Goal: Transaction & Acquisition: Purchase product/service

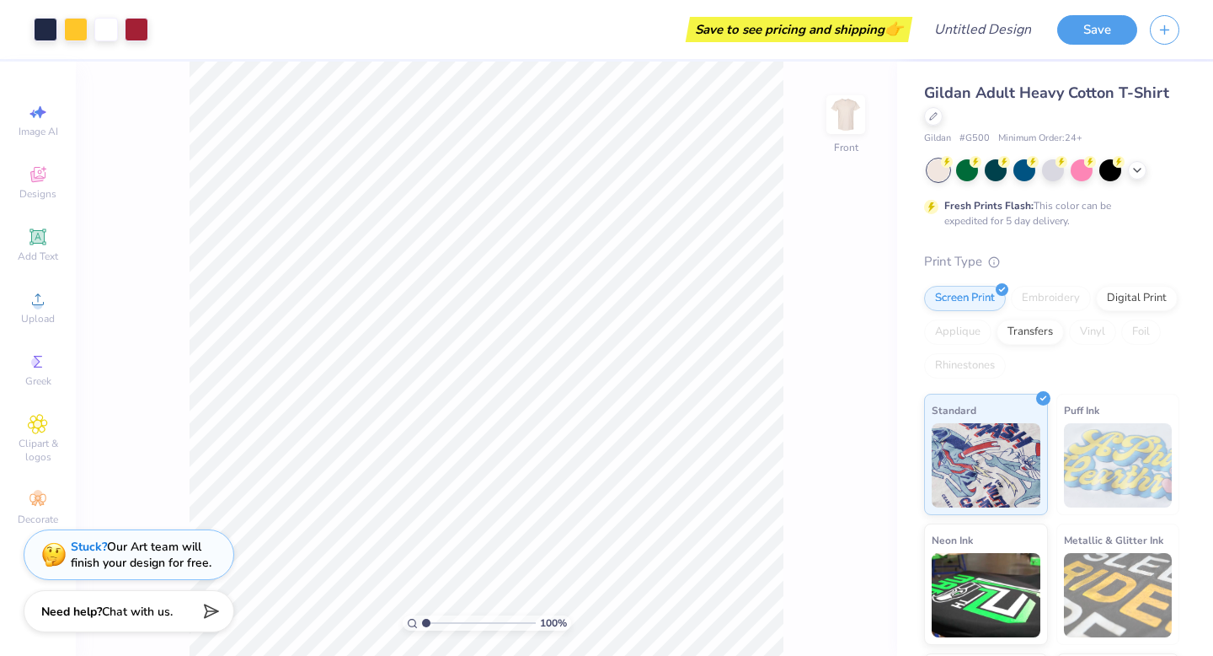
click at [984, 96] on span "Gildan Adult Heavy Cotton T-Shirt" at bounding box center [1046, 93] width 245 height 20
click at [939, 113] on div at bounding box center [933, 114] width 19 height 19
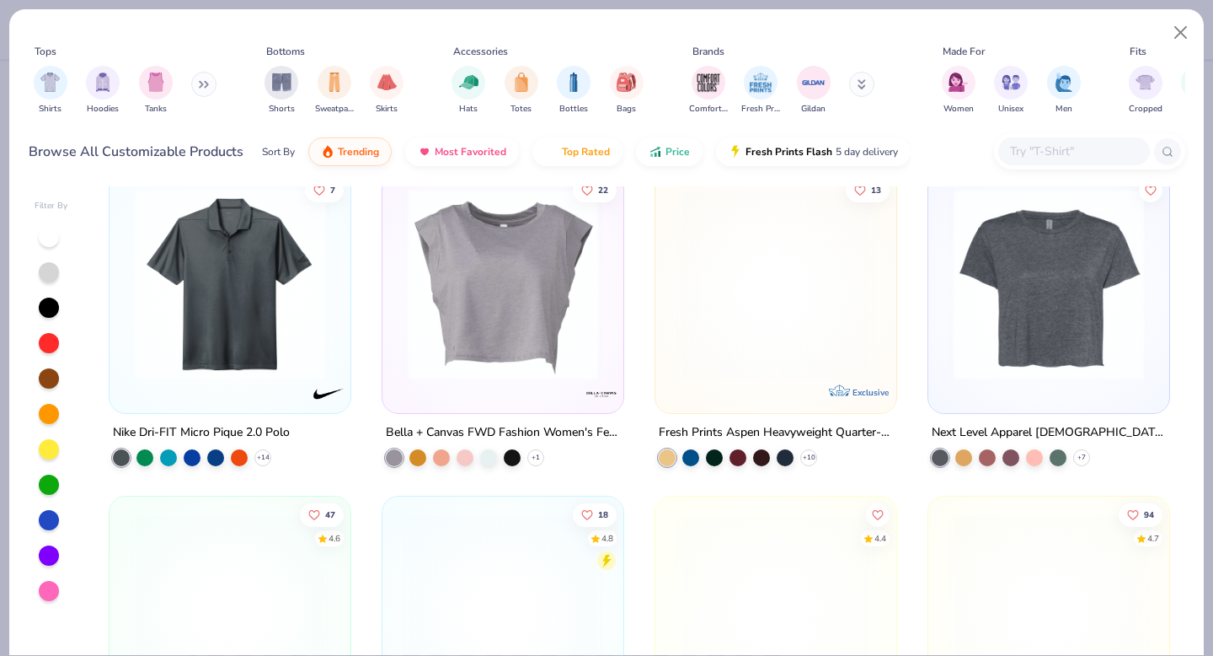
scroll to position [32, 0]
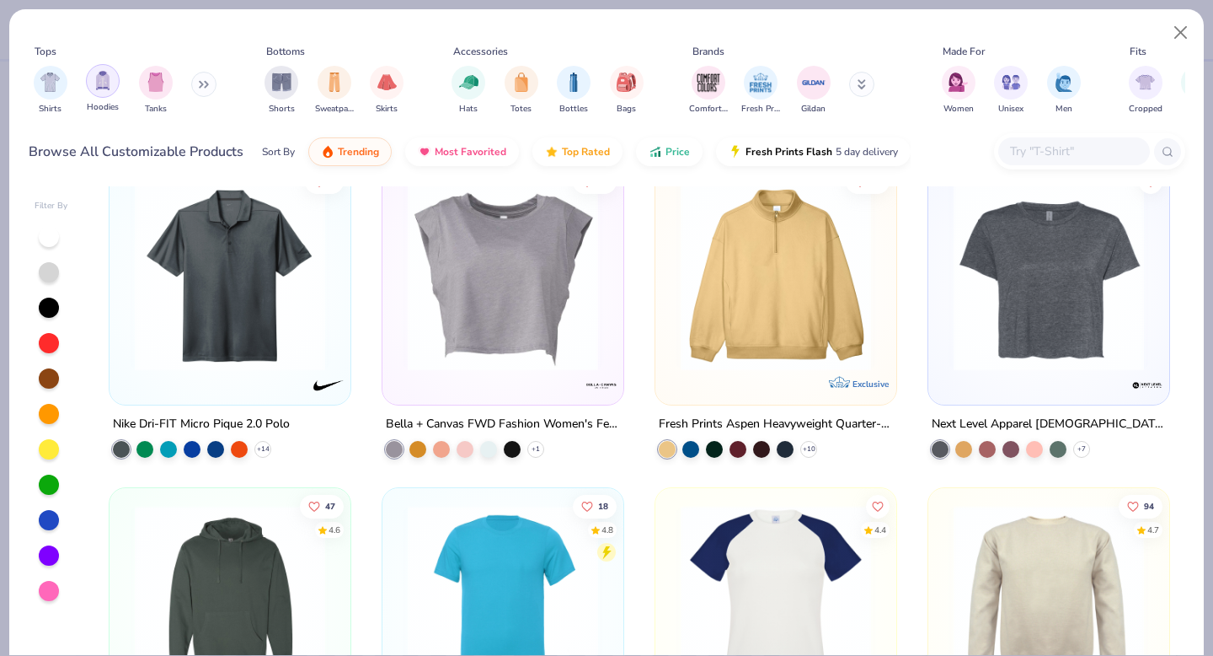
click at [98, 91] on div "filter for Hoodies" at bounding box center [103, 81] width 34 height 34
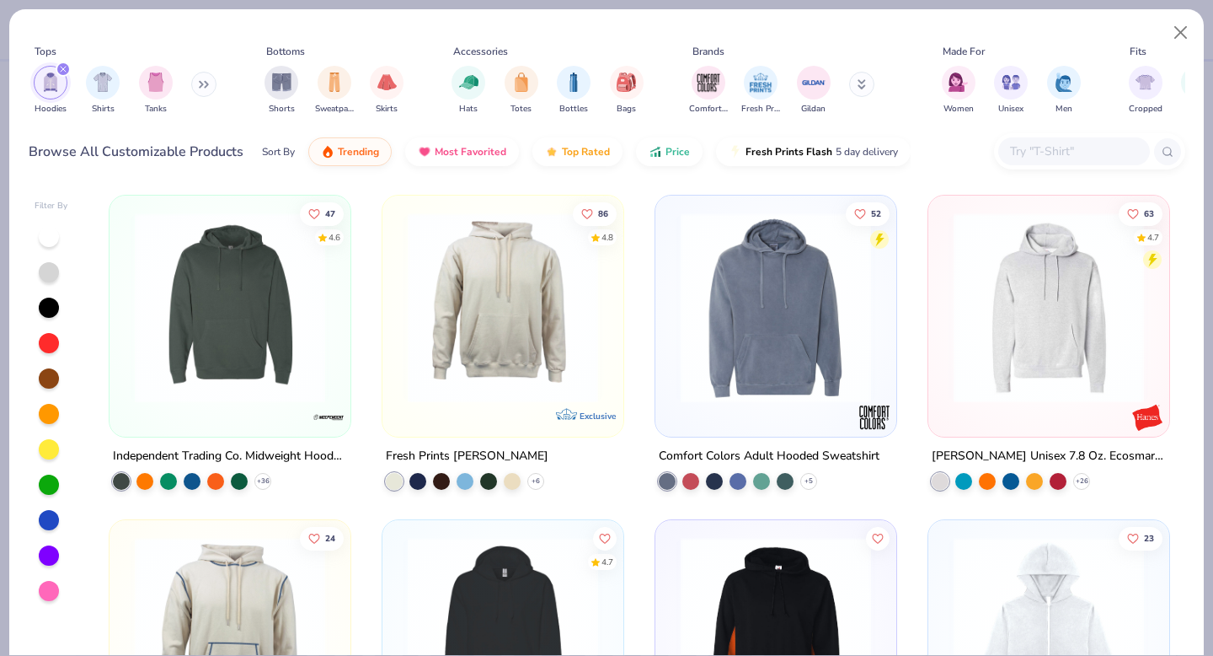
click at [65, 67] on icon "filter for Hoodies" at bounding box center [63, 69] width 5 height 5
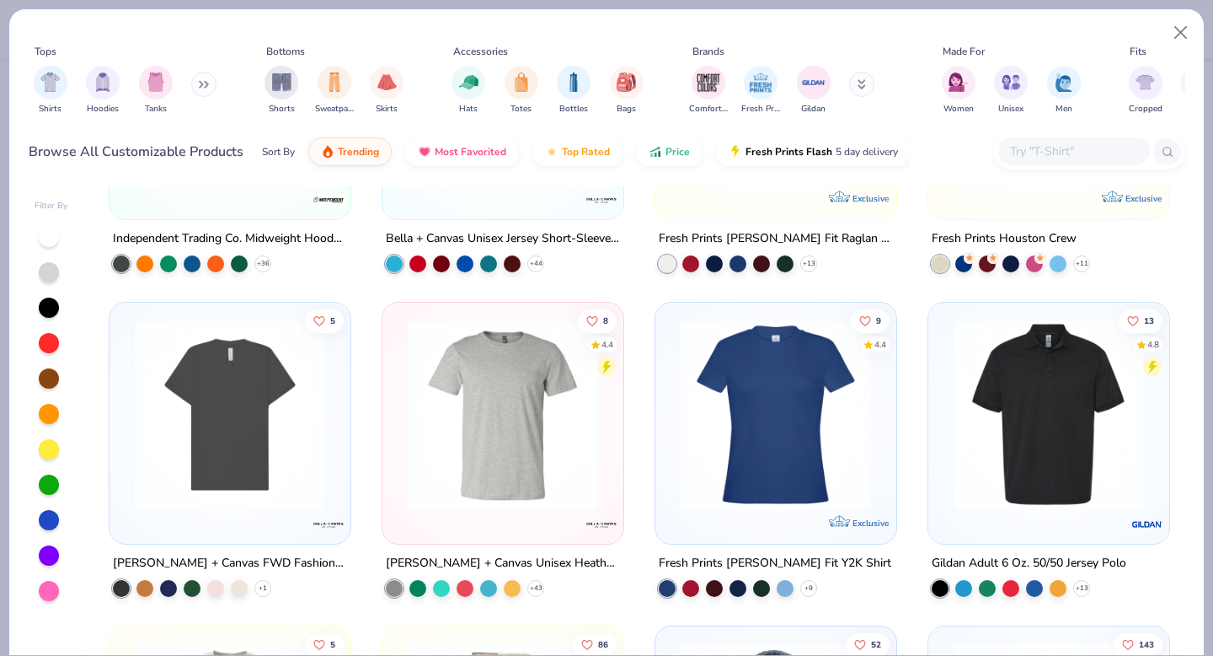
scroll to position [543, 0]
click at [206, 83] on icon at bounding box center [204, 84] width 10 height 8
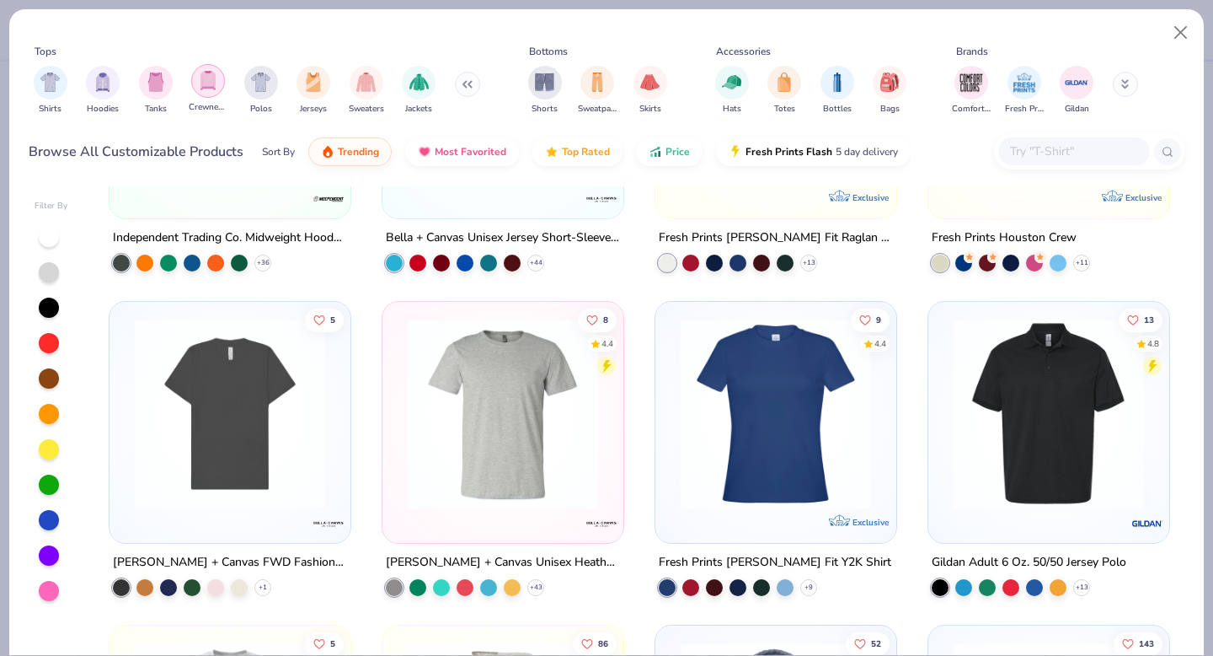
click at [211, 91] on div "filter for Crewnecks" at bounding box center [208, 81] width 34 height 34
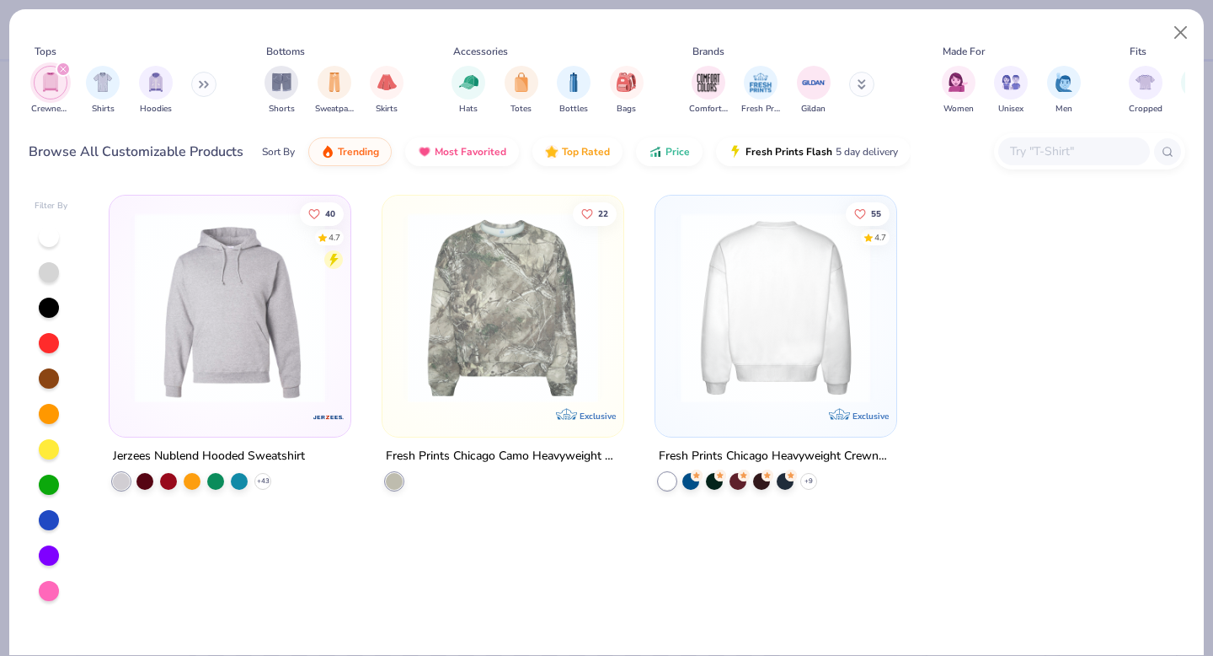
click at [672, 268] on img at bounding box center [568, 307] width 207 height 190
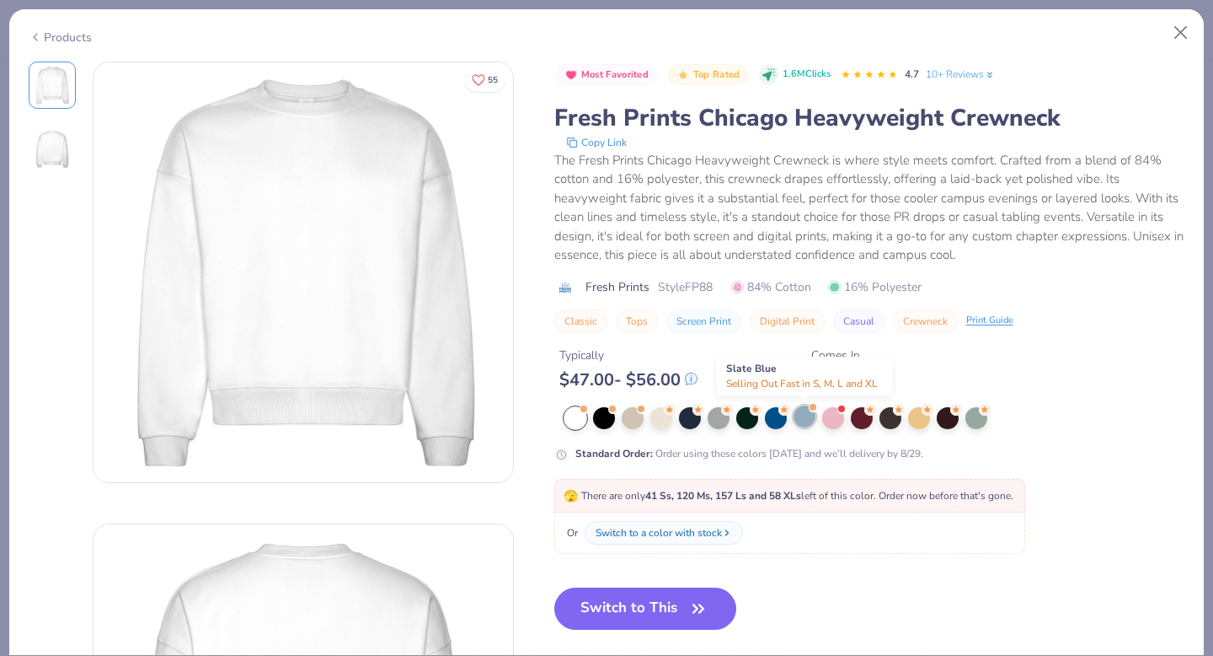
click at [805, 415] on div at bounding box center [805, 416] width 22 height 22
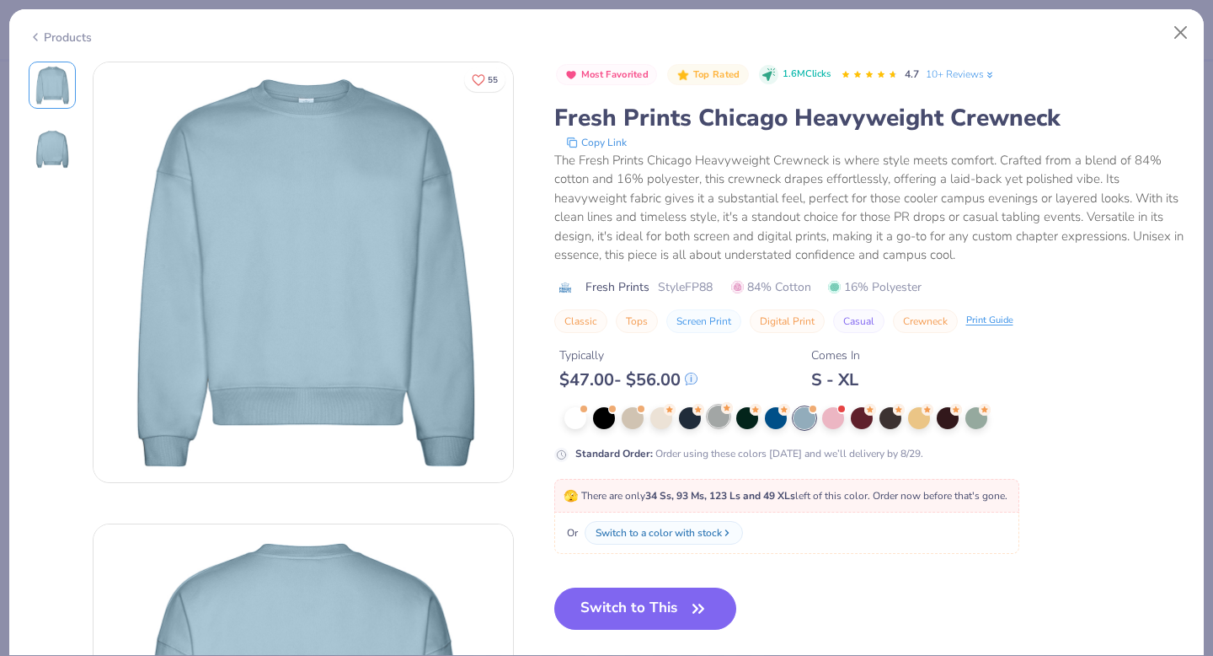
click at [709, 419] on div at bounding box center [719, 416] width 22 height 22
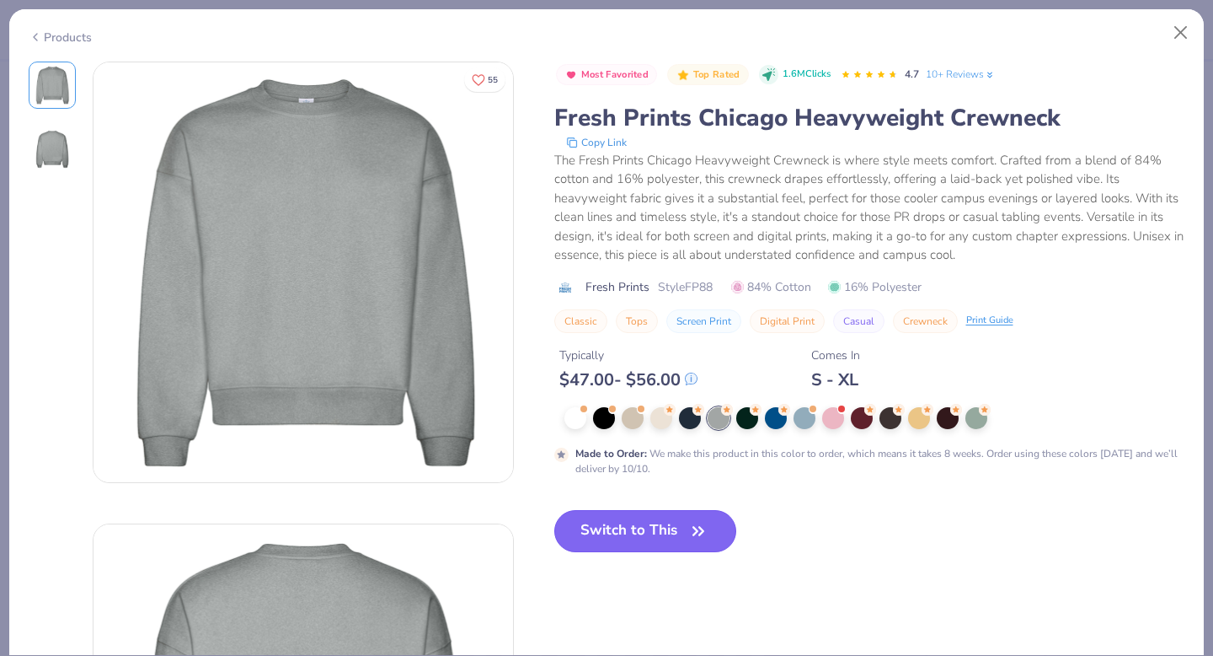
click at [670, 514] on button "Switch to This" at bounding box center [645, 531] width 183 height 42
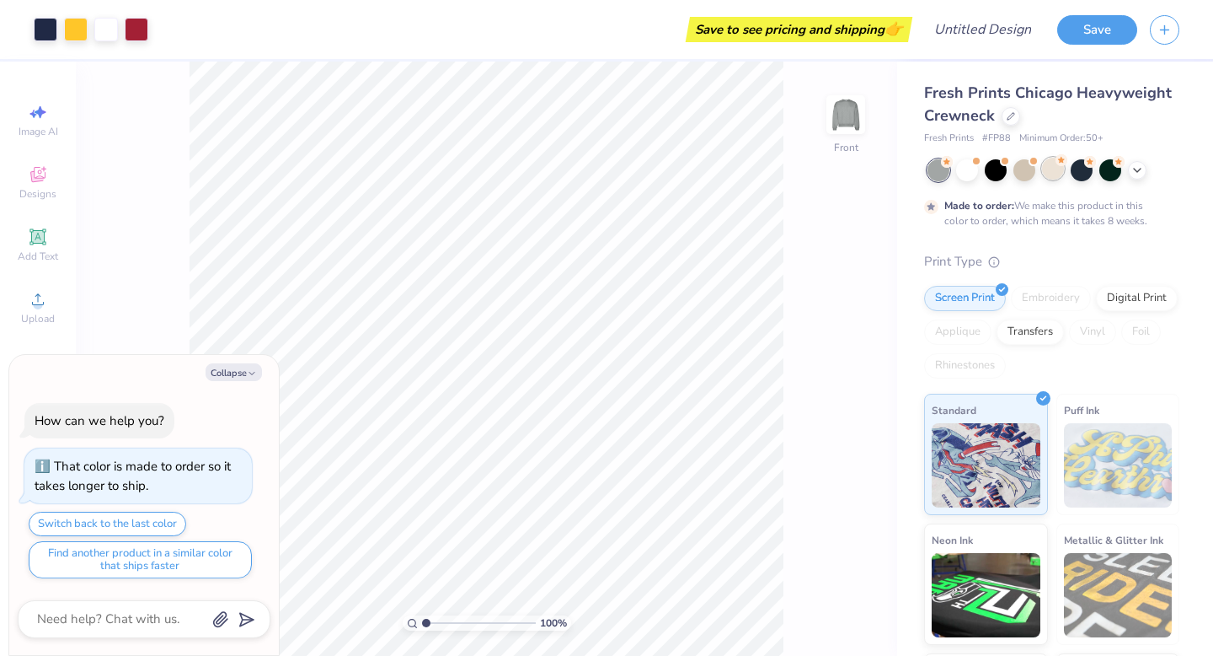
click at [1052, 178] on div at bounding box center [1053, 169] width 22 height 22
click at [1138, 172] on icon at bounding box center [1137, 168] width 13 height 13
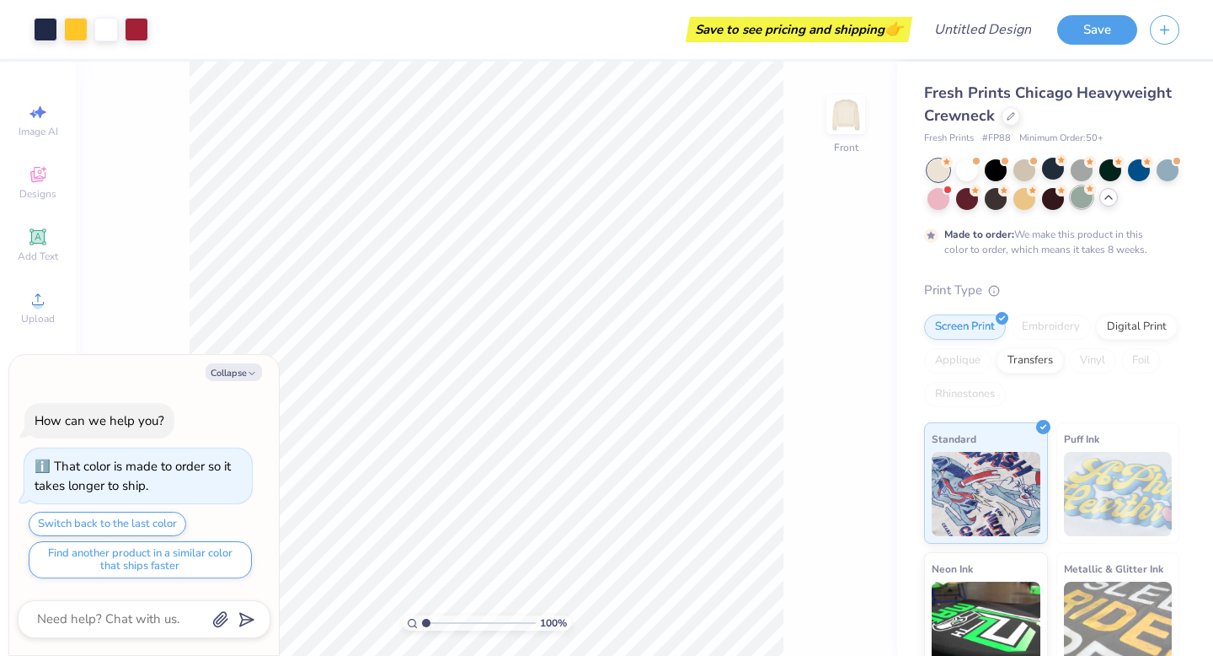
click at [1084, 205] on div at bounding box center [1082, 197] width 22 height 22
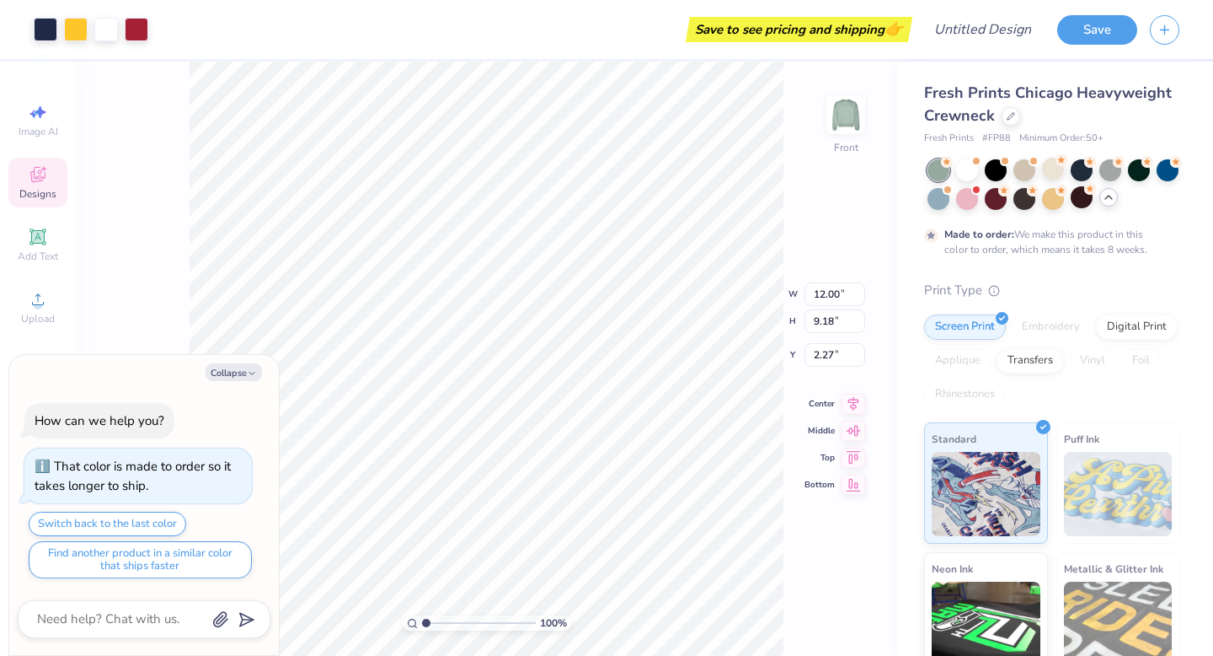
type textarea "x"
type input "2.32"
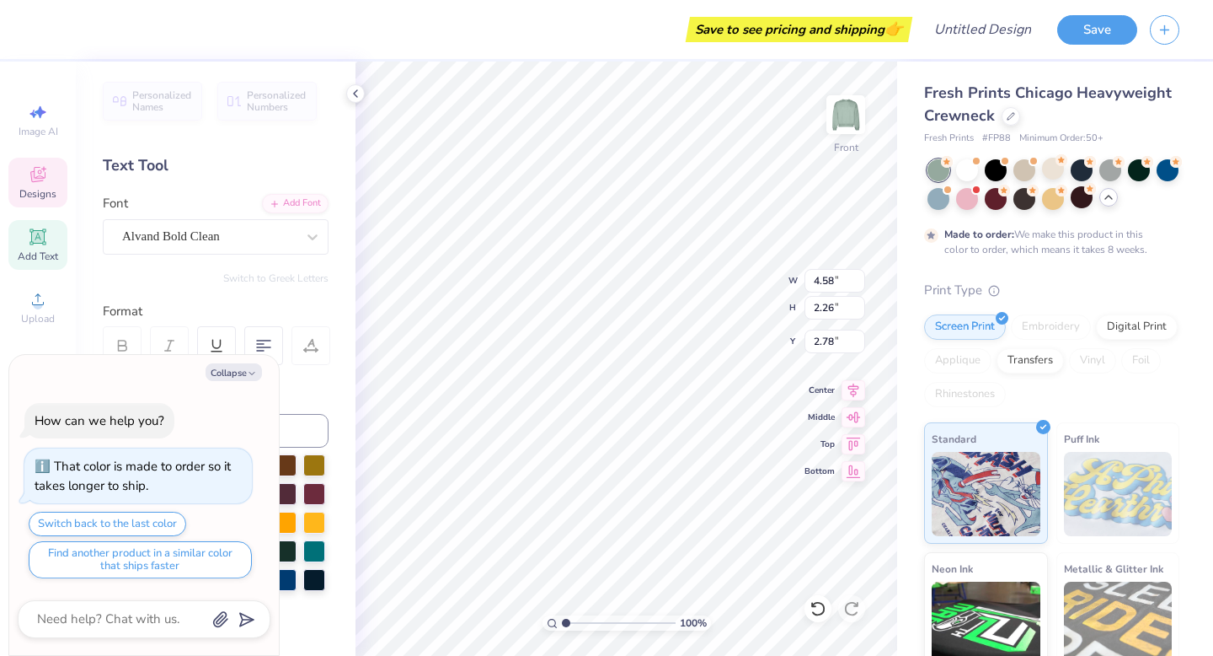
type textarea "x"
type textarea "P"
type textarea "x"
type textarea "Ph"
type textarea "x"
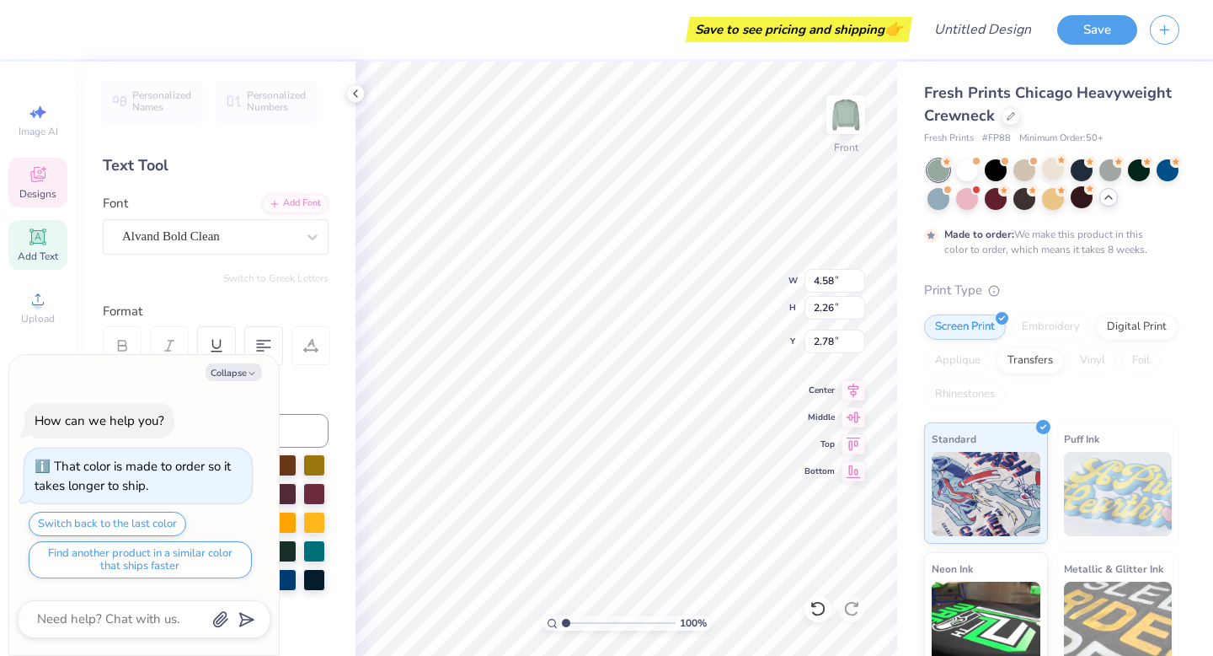
type textarea "Phi"
type textarea "x"
type input "5.07"
type input "2.73"
type input "4.13"
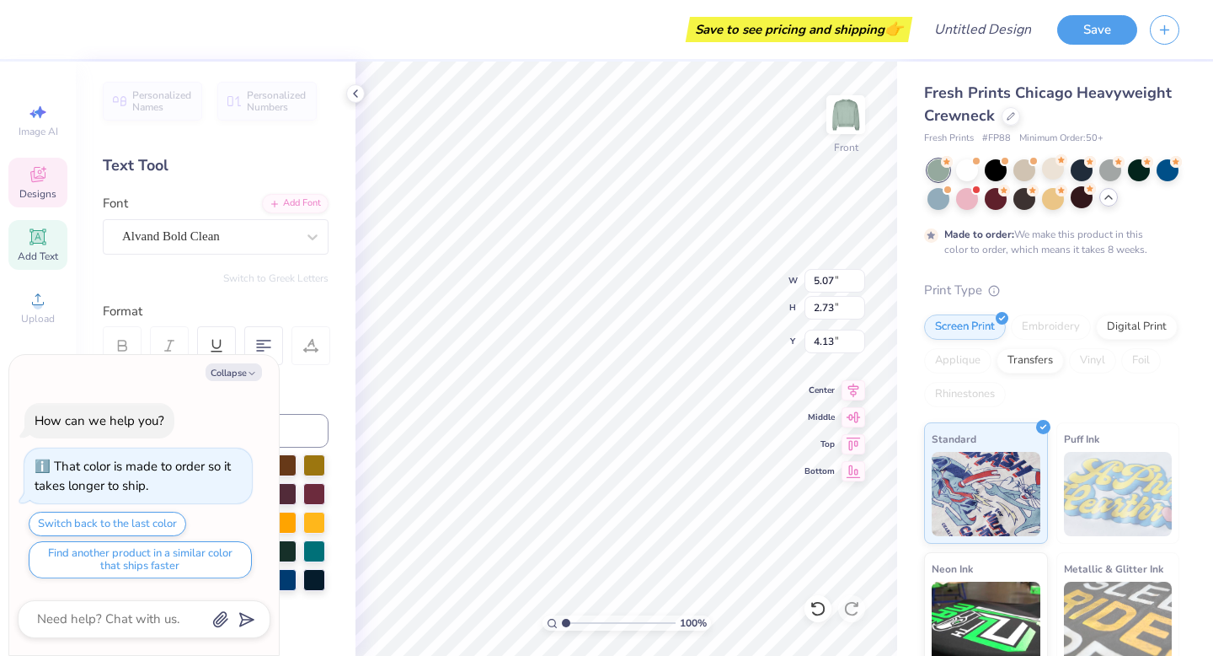
type textarea "x"
type textarea "E"
type textarea "x"
type textarea "Ep"
type textarea "x"
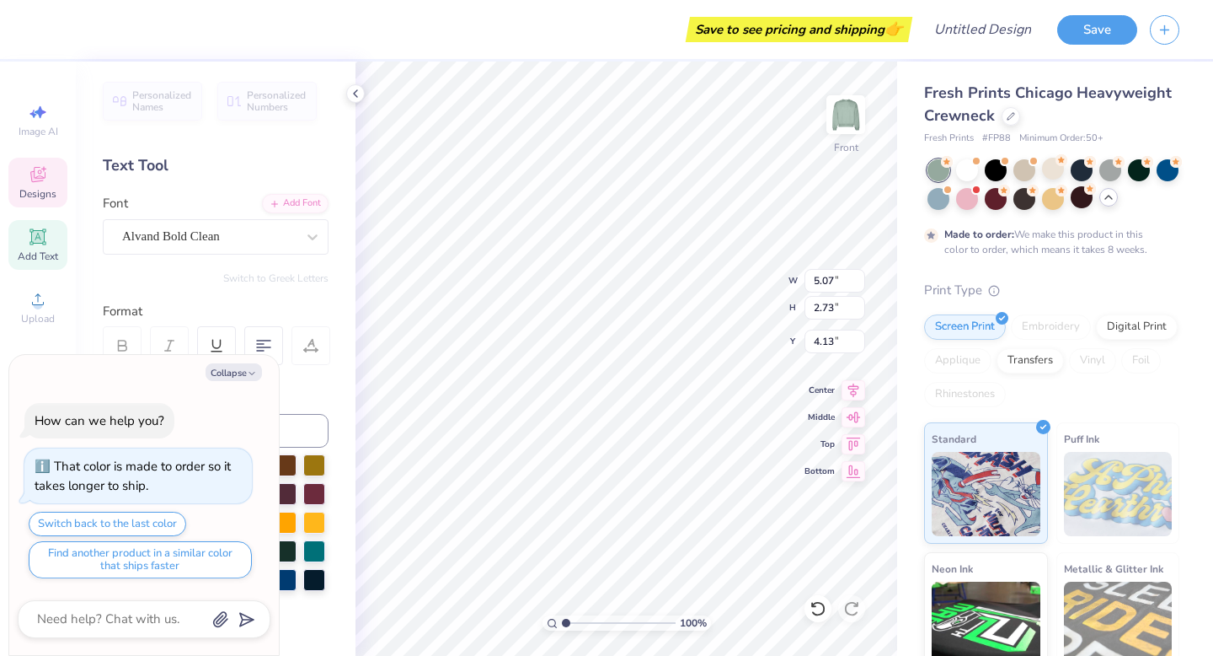
type textarea "Eps"
type textarea "x"
type textarea "Epsi"
type textarea "x"
type textarea "Epsil"
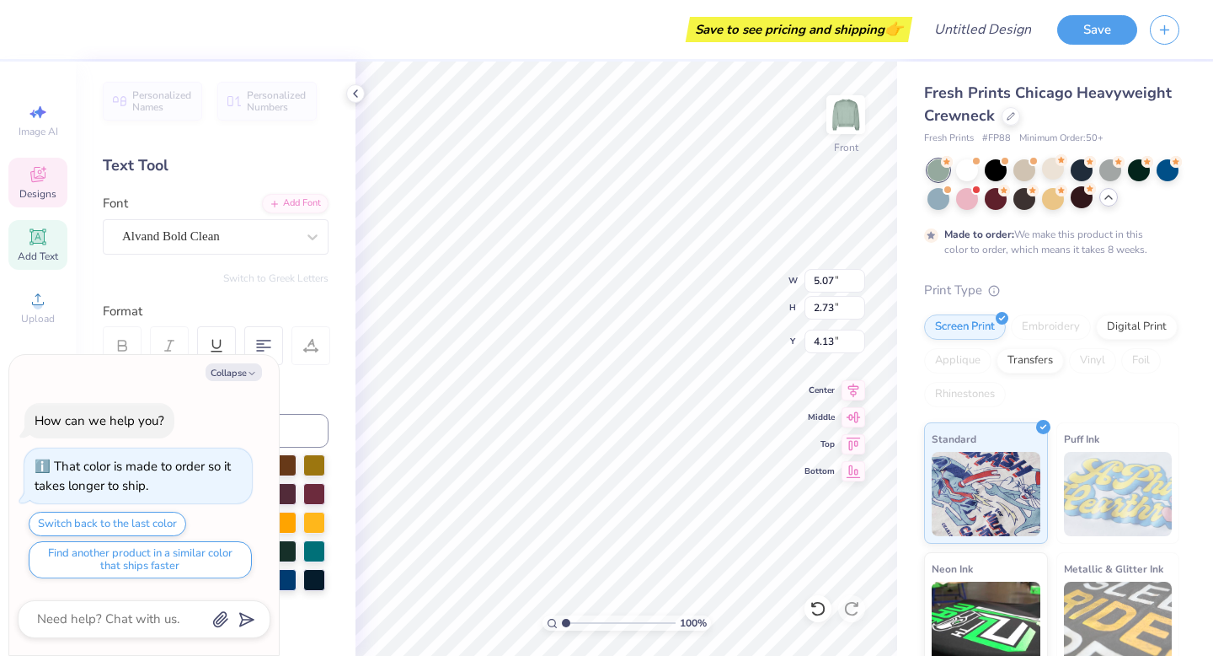
type textarea "x"
type textarea "Epsilo"
type textarea "x"
type textarea "Epsilon"
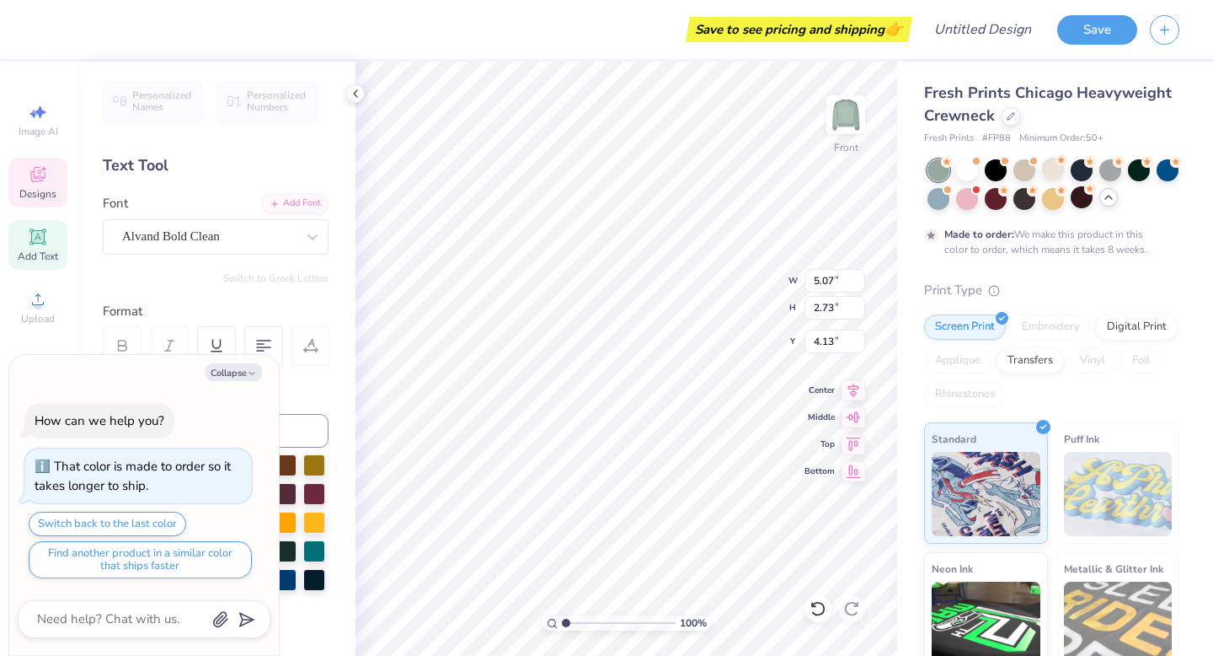
type textarea "x"
type input "5.45"
type input "2.88"
type input "5.59"
click at [228, 370] on button "Collapse" at bounding box center [234, 372] width 56 height 18
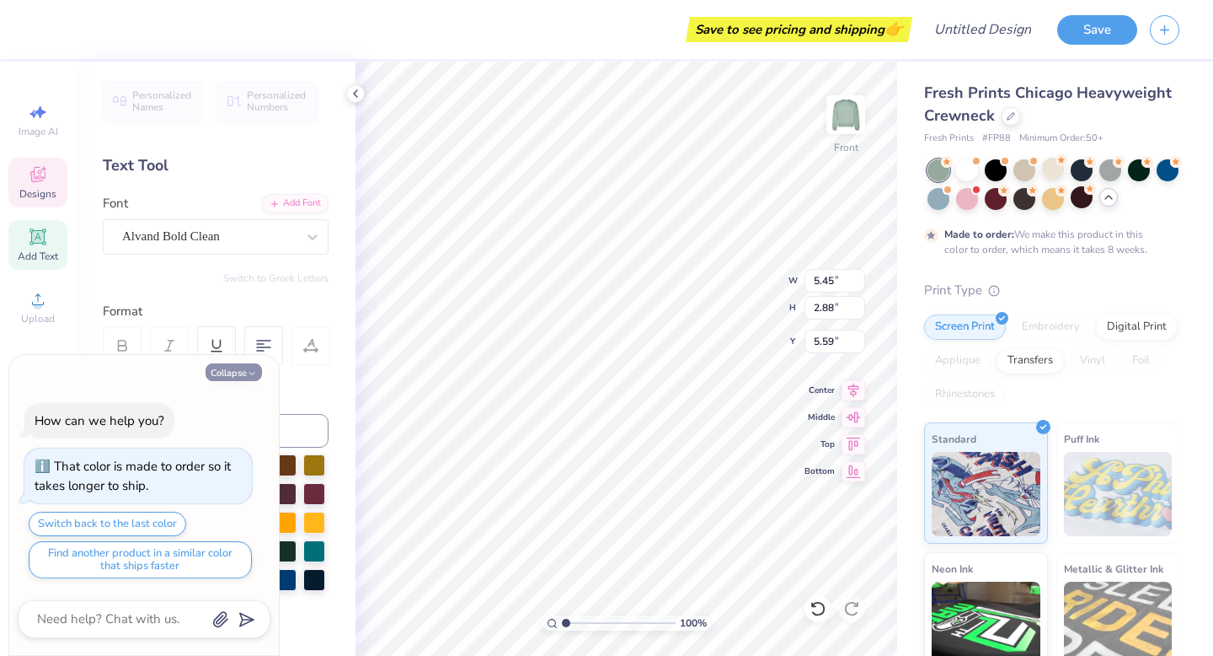
type textarea "x"
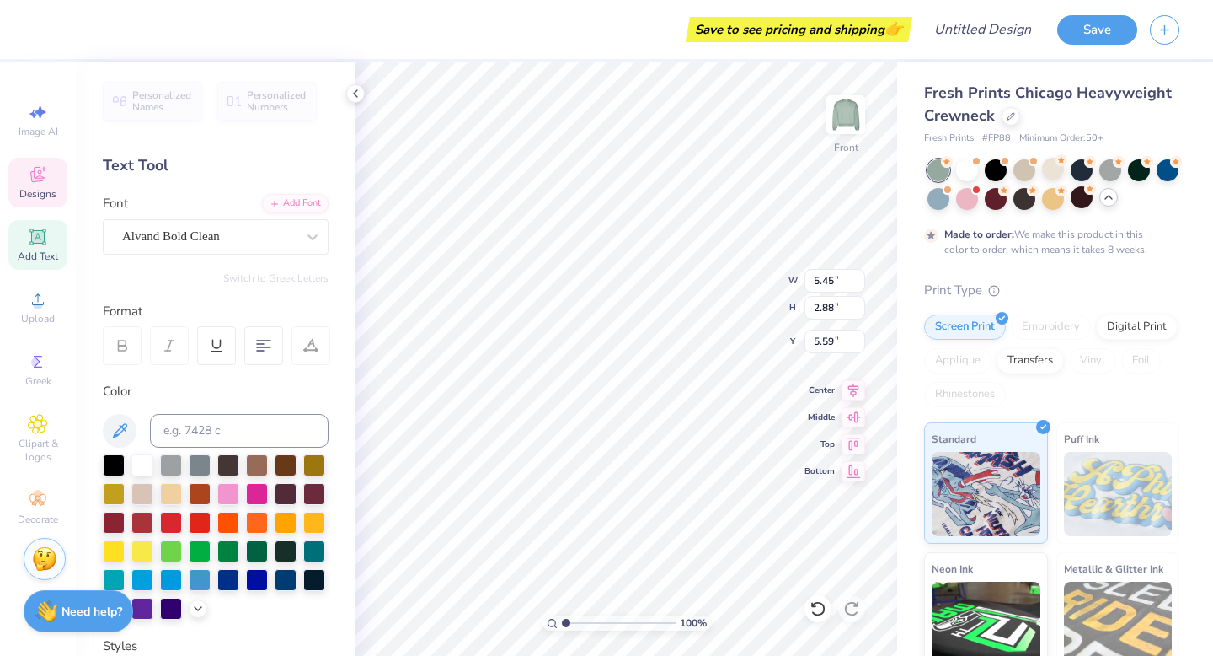
type input "5.49"
type textarea "Kappa"
type input "5.93"
type input "1.25"
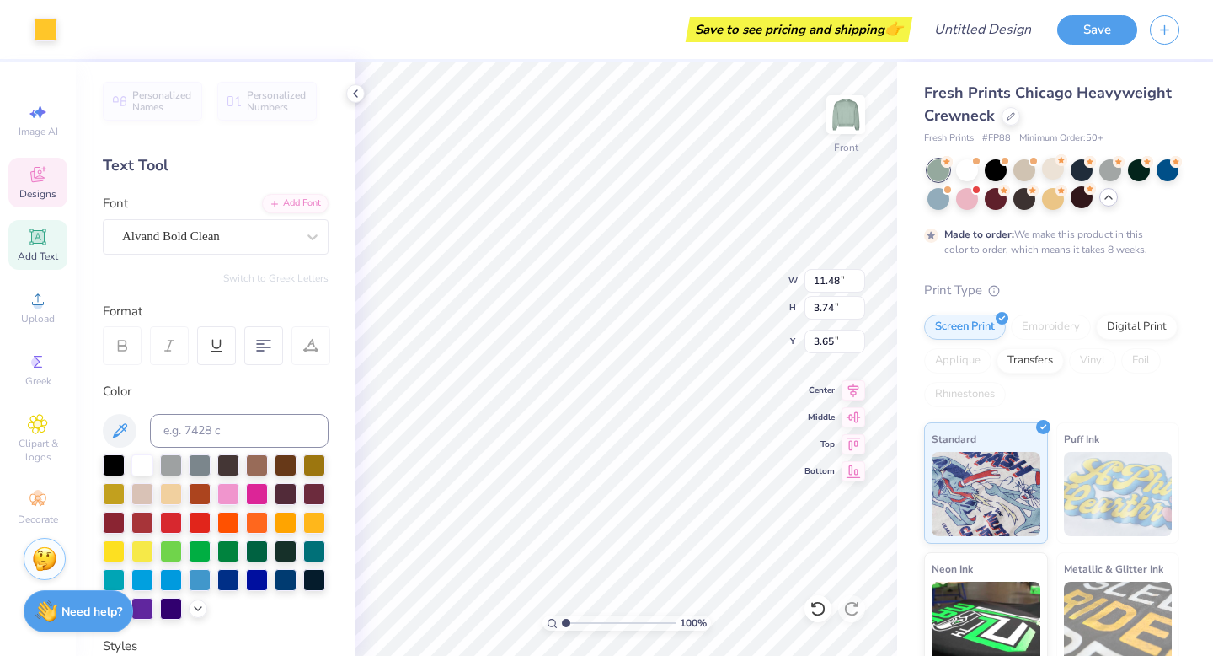
type input "9.50"
type textarea "Fall"
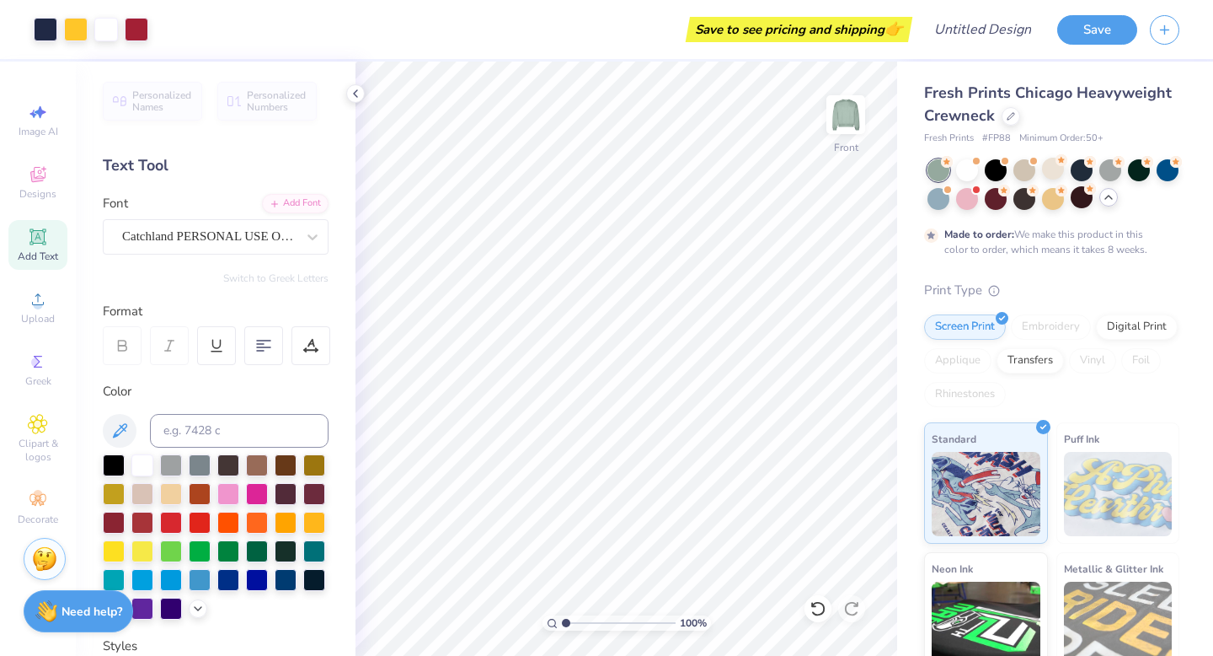
click at [1106, 195] on icon at bounding box center [1108, 196] width 13 height 13
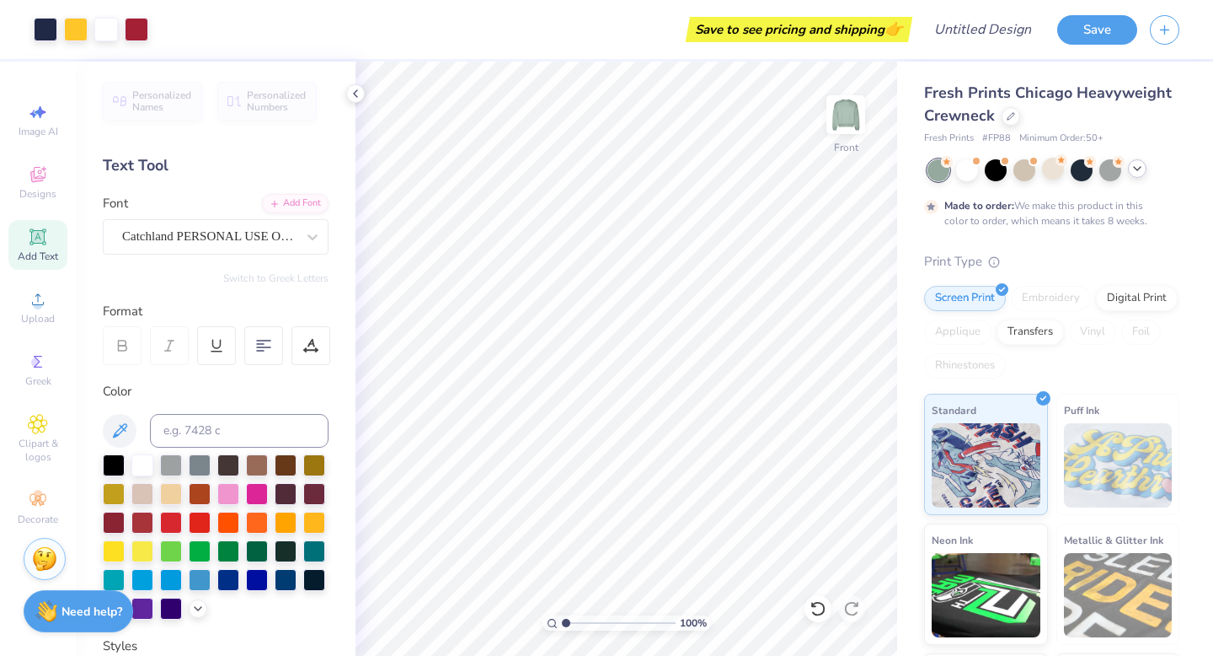
click at [1139, 159] on div at bounding box center [1054, 170] width 252 height 22
click at [1139, 171] on icon at bounding box center [1137, 168] width 13 height 13
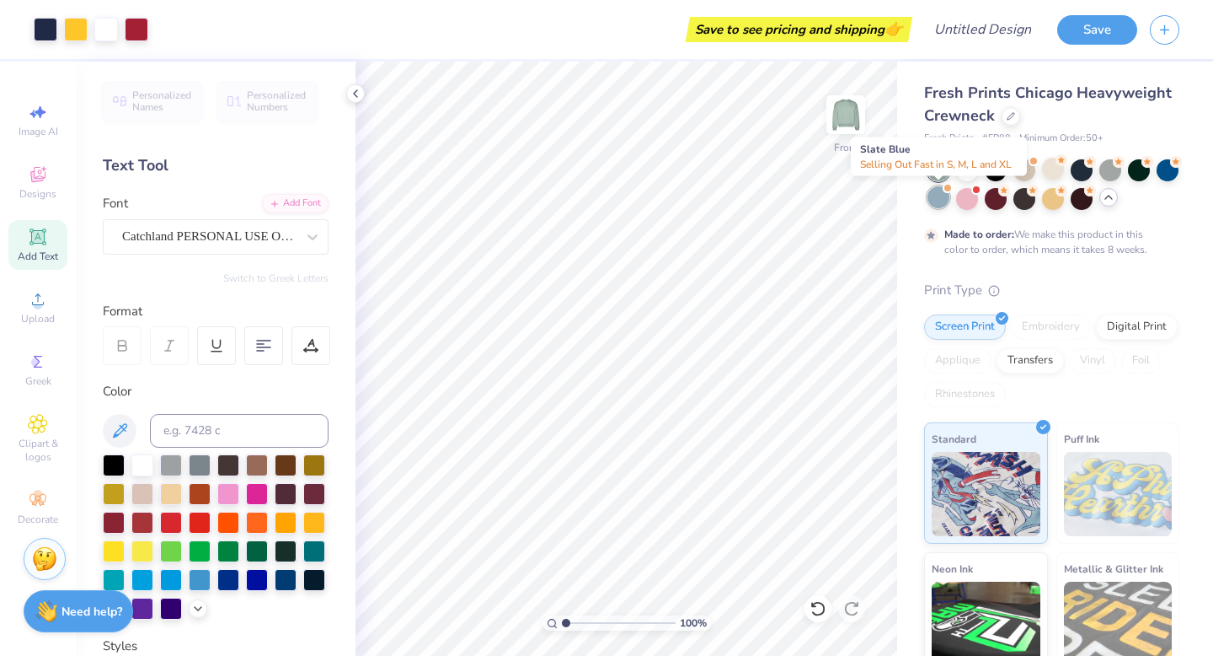
click at [936, 197] on div at bounding box center [939, 197] width 22 height 22
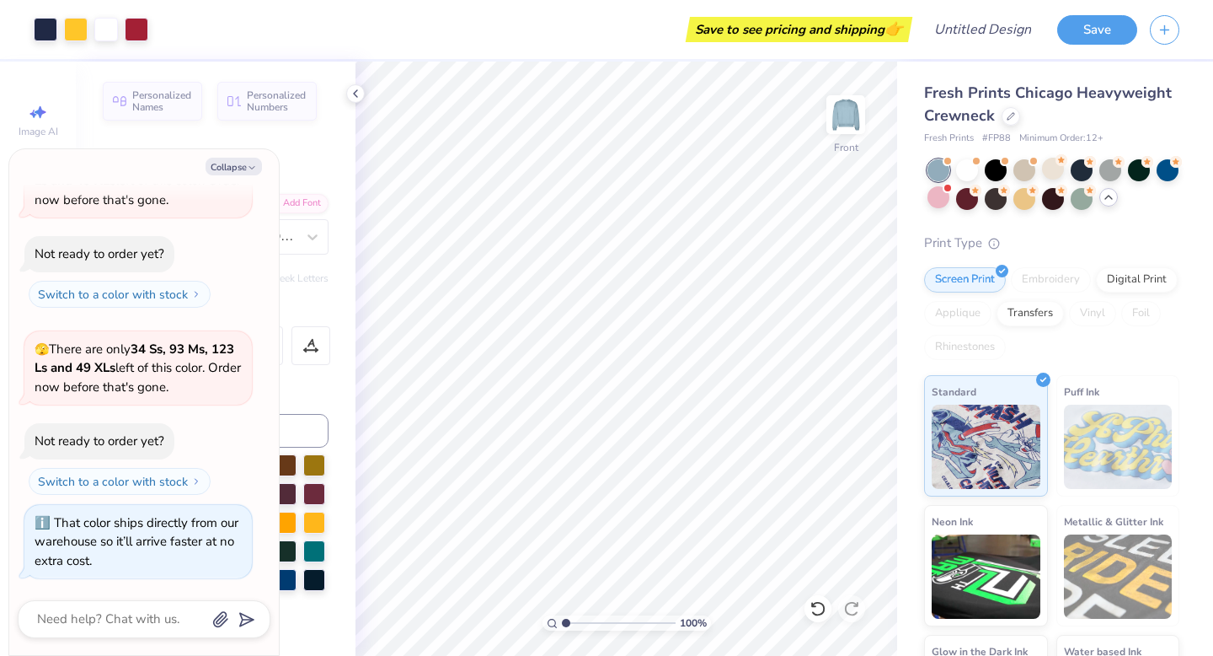
type textarea "x"
